Goal: Transaction & Acquisition: Purchase product/service

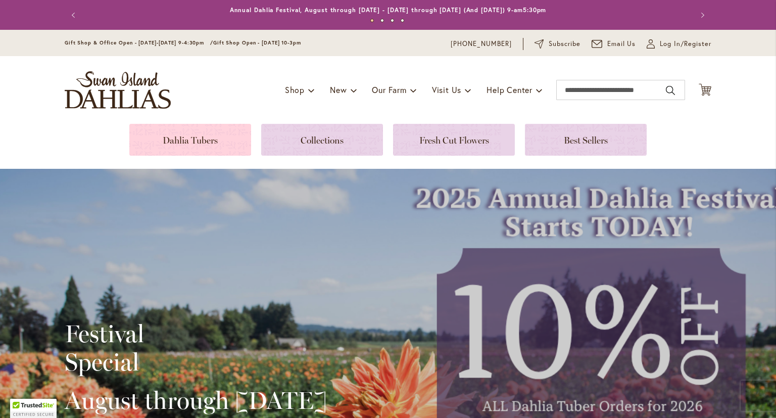
click at [193, 142] on link at bounding box center [190, 140] width 122 height 32
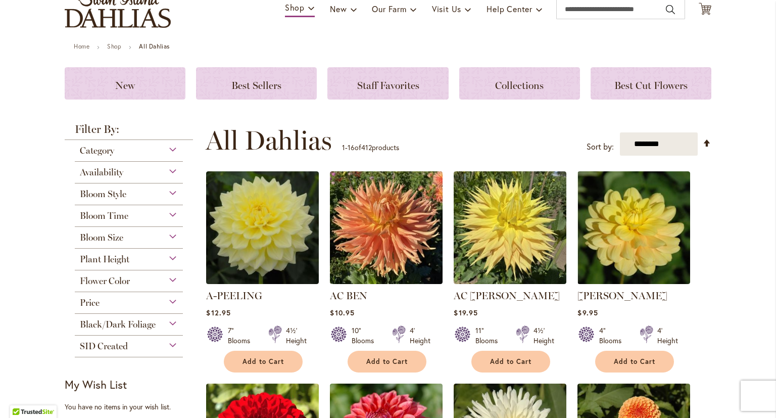
scroll to position [102, 0]
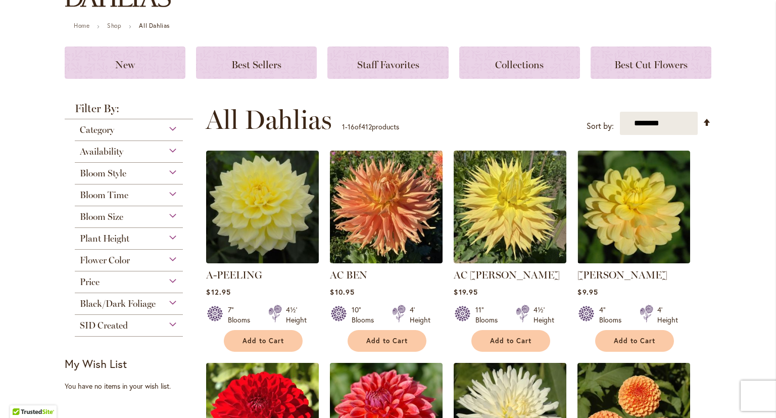
click at [171, 238] on div "Plant Height" at bounding box center [129, 236] width 108 height 16
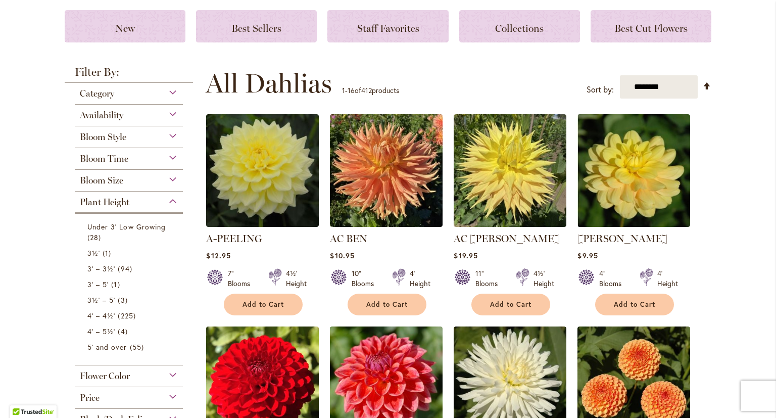
scroll to position [178, 0]
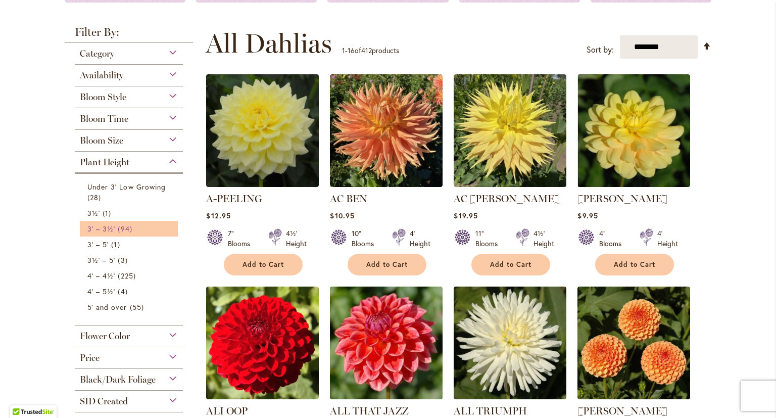
click at [105, 228] on span "3' – 3½'" at bounding box center [101, 229] width 28 height 10
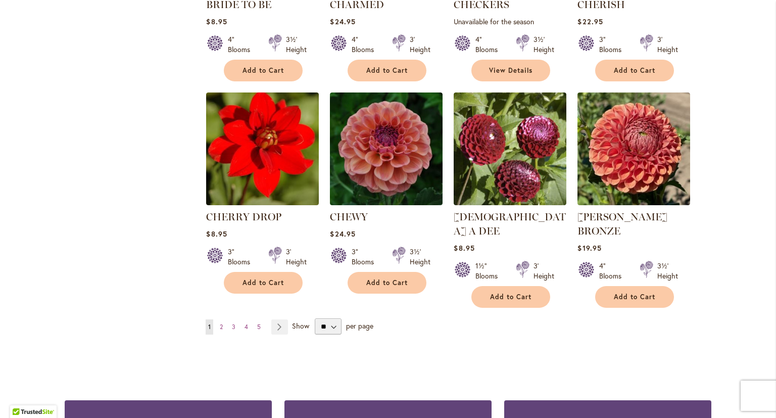
scroll to position [725, 0]
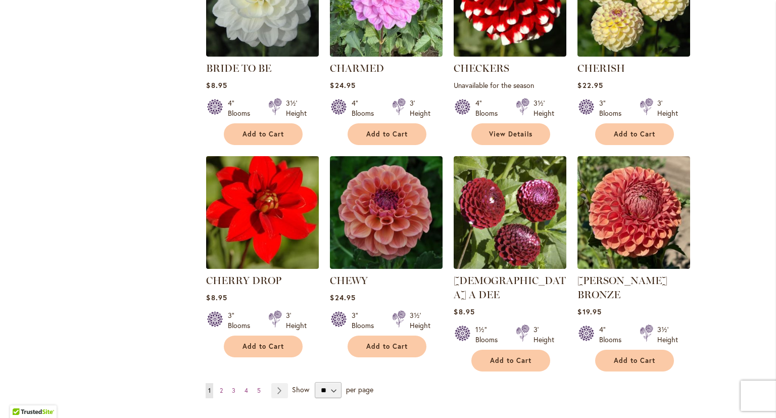
click at [247, 224] on img at bounding box center [263, 212] width 118 height 118
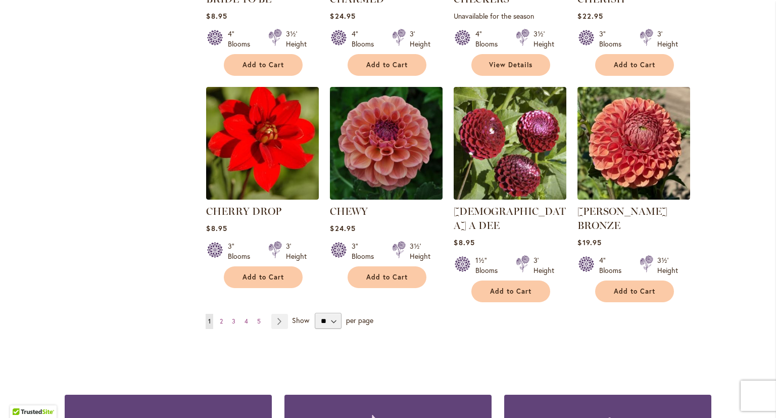
scroll to position [789, 0]
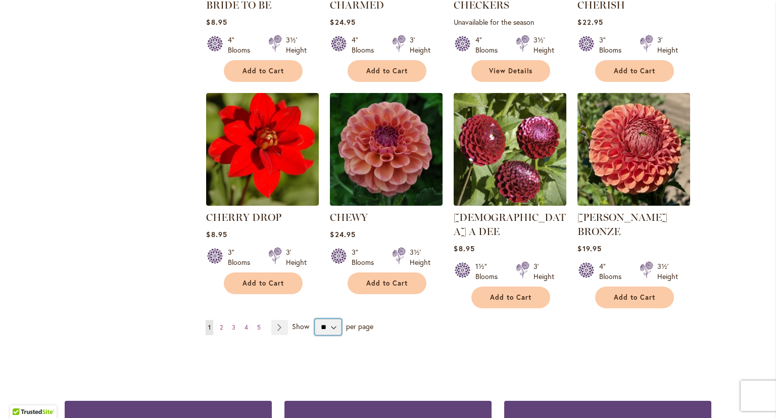
click at [315, 319] on select "** ** ** **" at bounding box center [328, 327] width 26 height 16
select select "**"
click option "**" at bounding box center [0, 0] width 0 height 0
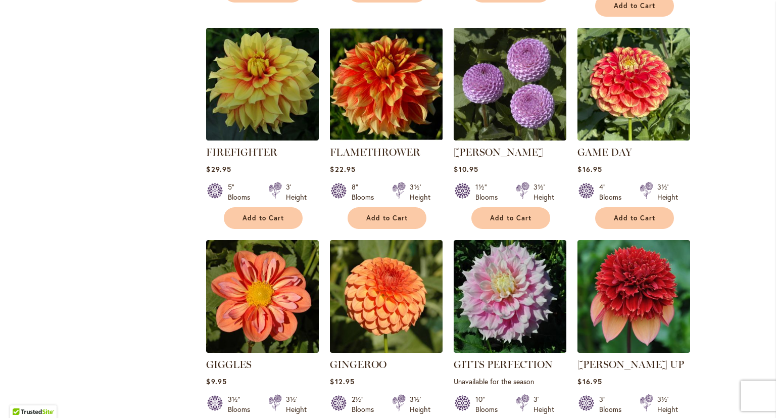
scroll to position [1660, 0]
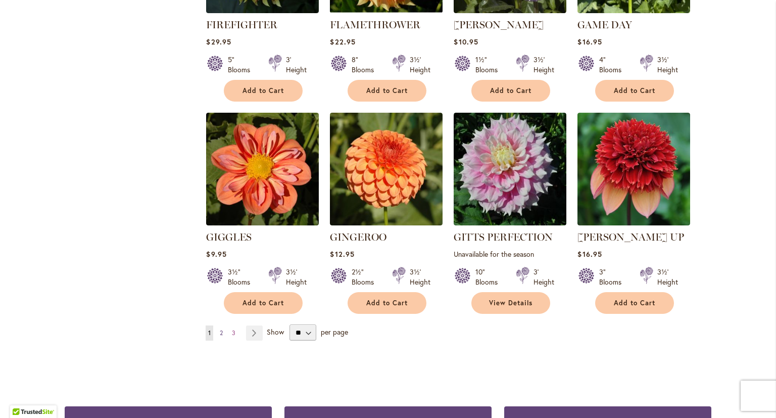
click at [223, 325] on link "Page 2" at bounding box center [221, 332] width 8 height 15
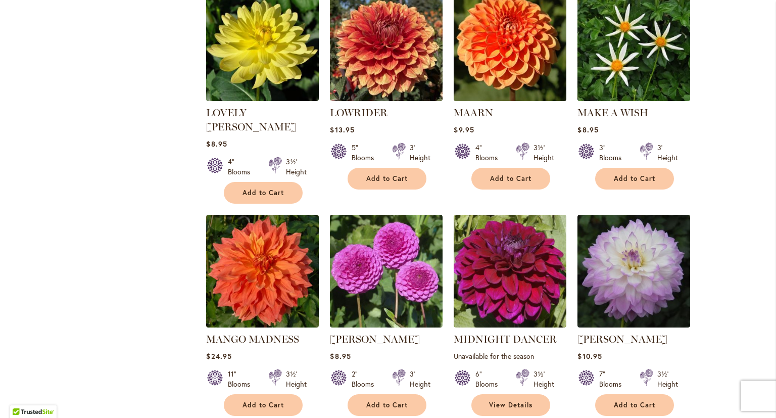
scroll to position [1658, 0]
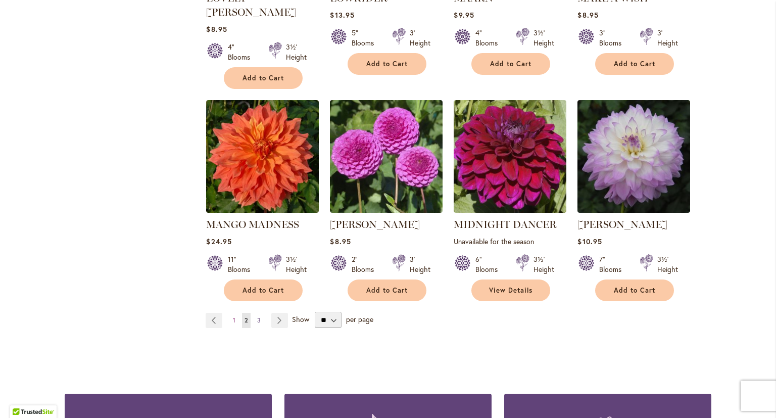
click at [258, 316] on span "3" at bounding box center [259, 320] width 4 height 8
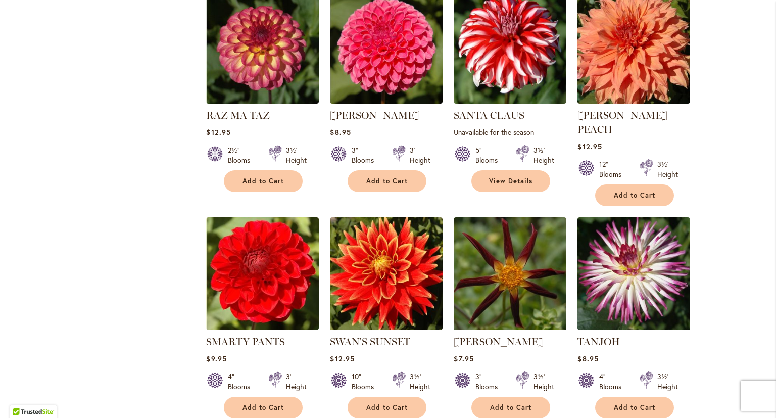
scroll to position [856, 0]
